Goal: Information Seeking & Learning: Learn about a topic

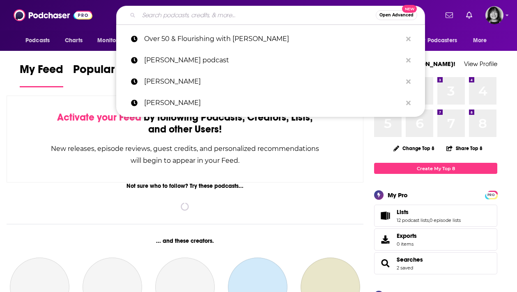
click at [239, 20] on input "Search podcasts, credits, & more..." at bounding box center [257, 15] width 237 height 13
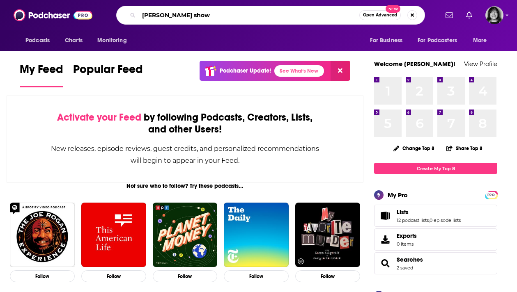
type input "[PERSON_NAME] show"
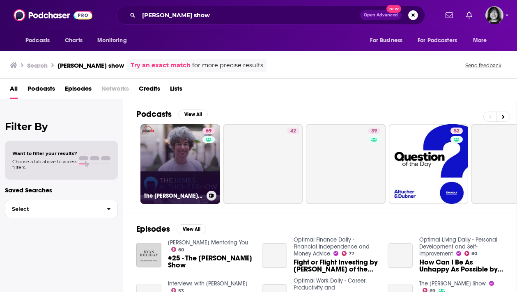
click at [176, 172] on link "69 The [PERSON_NAME] Show" at bounding box center [180, 164] width 80 height 80
